Goal: Information Seeking & Learning: Check status

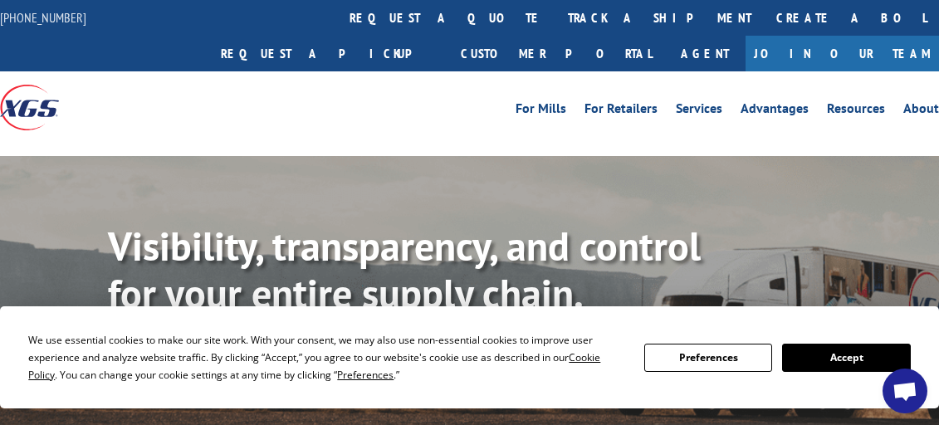
click at [859, 358] on button "Accept" at bounding box center [846, 358] width 128 height 28
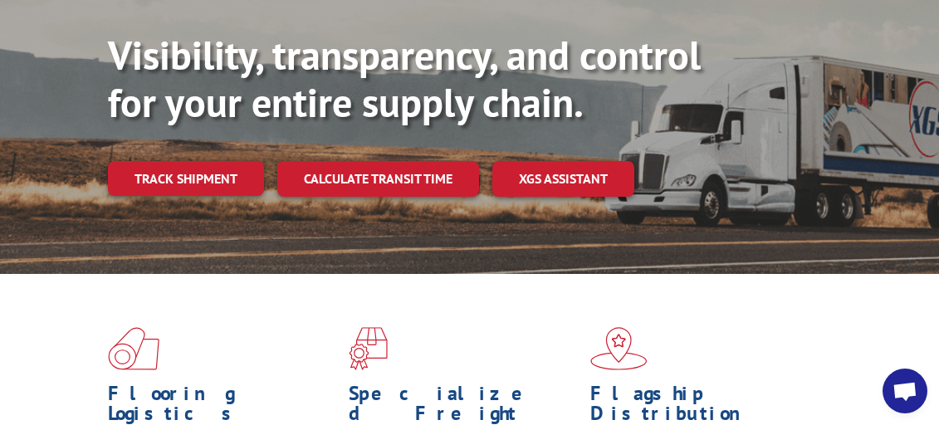
scroll to position [196, 0]
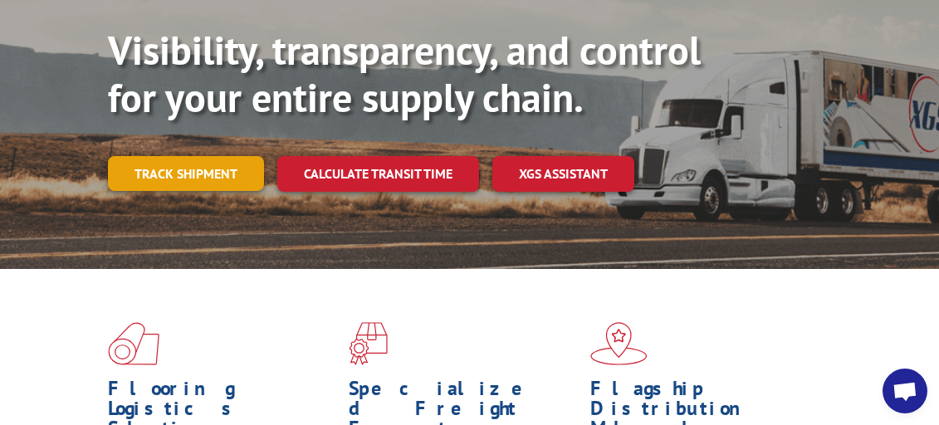
click at [163, 156] on link "Track shipment" at bounding box center [186, 173] width 156 height 35
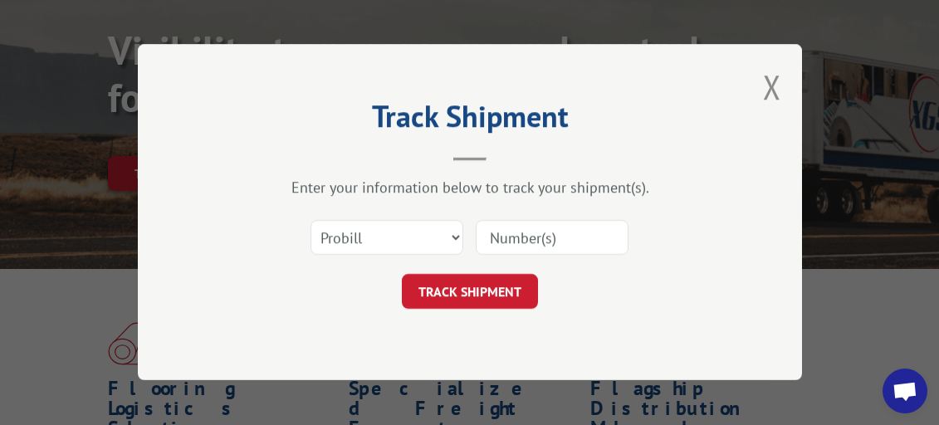
click at [506, 230] on input at bounding box center [552, 238] width 153 height 35
paste input "14438592"
type input "14438592"
click button "TRACK SHIPMENT" at bounding box center [470, 292] width 136 height 35
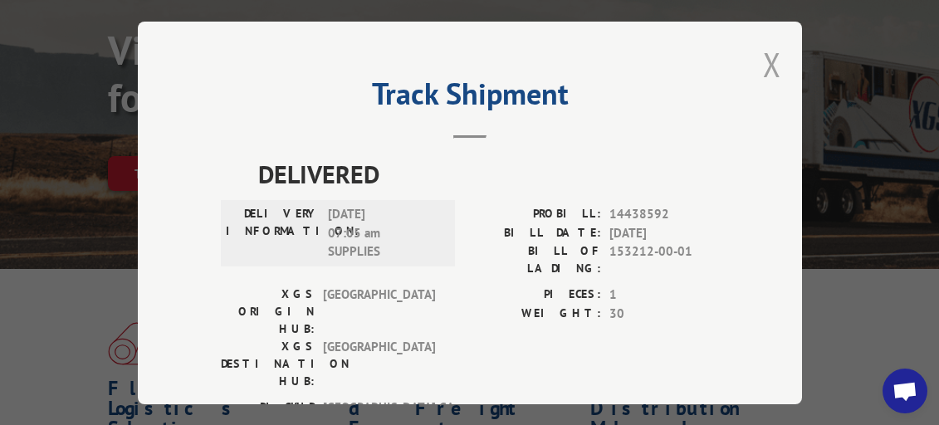
click at [765, 56] on button "Close modal" at bounding box center [772, 64] width 18 height 44
